Goal: Navigation & Orientation: Find specific page/section

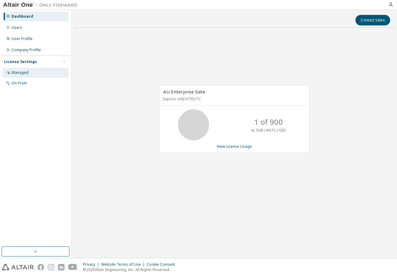
click at [20, 71] on div "Managed" at bounding box center [19, 72] width 17 height 5
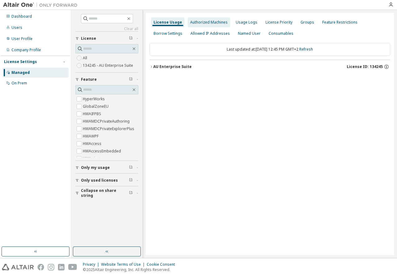
click at [218, 21] on div "Authorized Machines" at bounding box center [209, 22] width 38 height 5
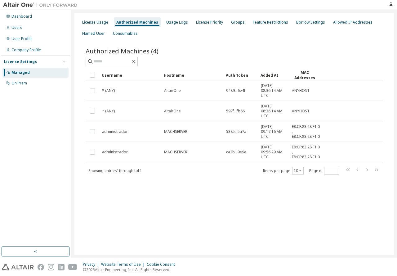
click at [28, 192] on div "Dashboard Users User Profile Company Profile License Settings Managed On Prem" at bounding box center [35, 128] width 69 height 235
click at [17, 19] on div "Dashboard" at bounding box center [35, 16] width 66 height 10
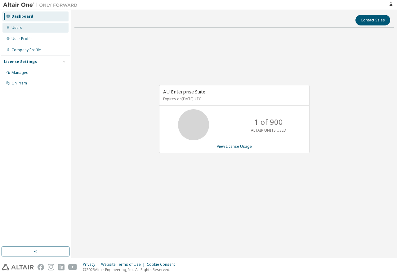
click at [18, 28] on div "Users" at bounding box center [16, 27] width 11 height 5
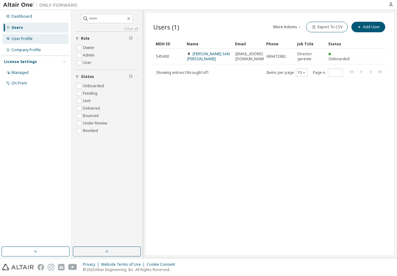
click at [18, 39] on div "User Profile" at bounding box center [21, 38] width 21 height 5
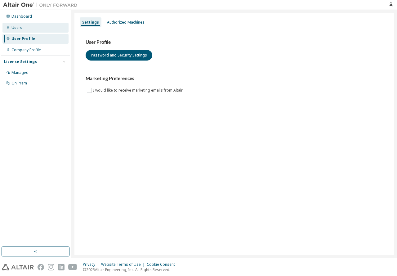
click at [16, 26] on div "Users" at bounding box center [16, 27] width 11 height 5
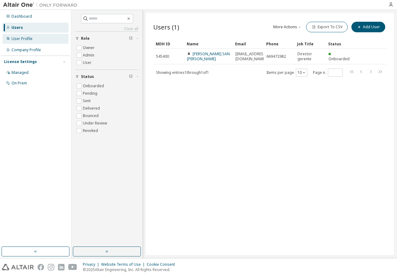
click at [19, 40] on div "User Profile" at bounding box center [21, 38] width 21 height 5
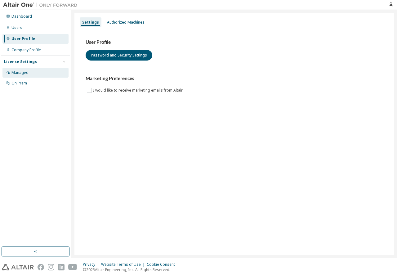
click at [16, 71] on div "Managed" at bounding box center [19, 72] width 17 height 5
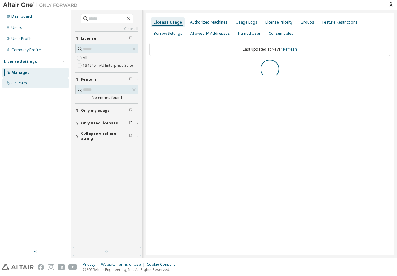
click at [16, 82] on div "On Prem" at bounding box center [19, 83] width 16 height 5
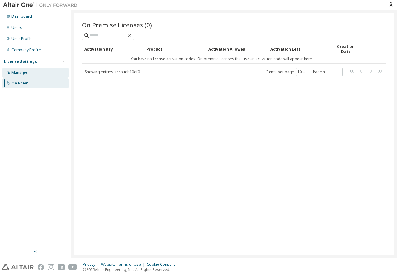
click at [17, 73] on div "Managed" at bounding box center [19, 72] width 17 height 5
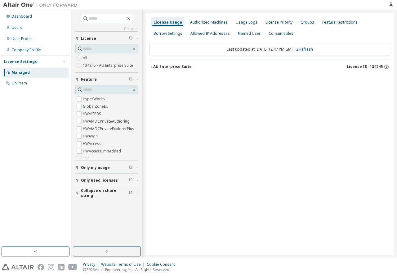
click at [152, 68] on icon "button" at bounding box center [151, 67] width 4 height 4
